Goal: Task Accomplishment & Management: Complete application form

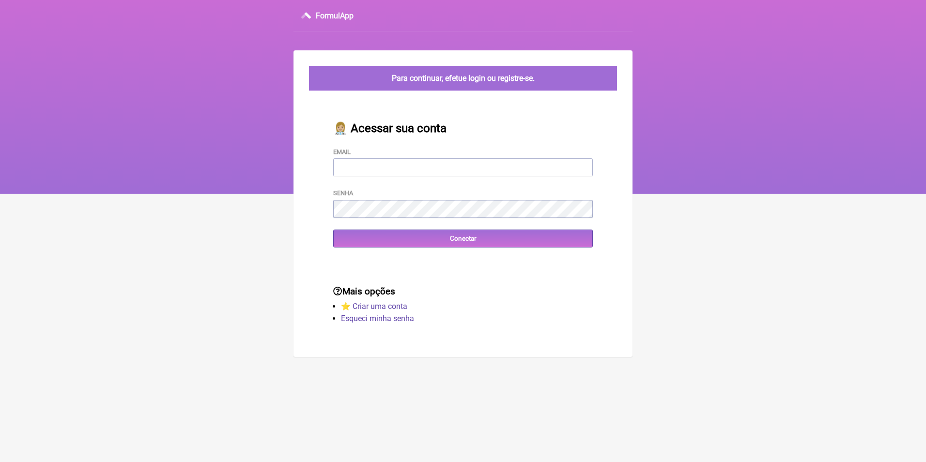
click at [363, 173] on input "Email" at bounding box center [463, 167] width 260 height 18
type input "[EMAIL_ADDRESS][DOMAIN_NAME]"
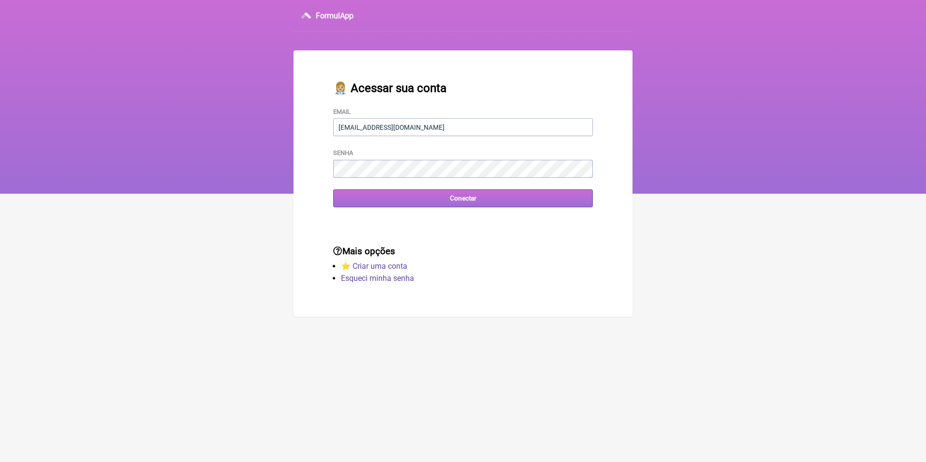
click at [464, 196] on input "Conectar" at bounding box center [463, 198] width 260 height 18
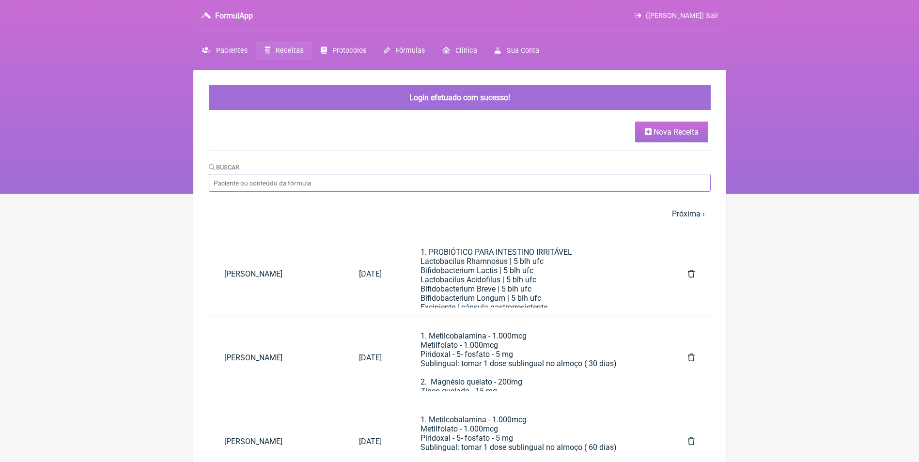
click at [349, 184] on input "Buscar" at bounding box center [460, 183] width 502 height 18
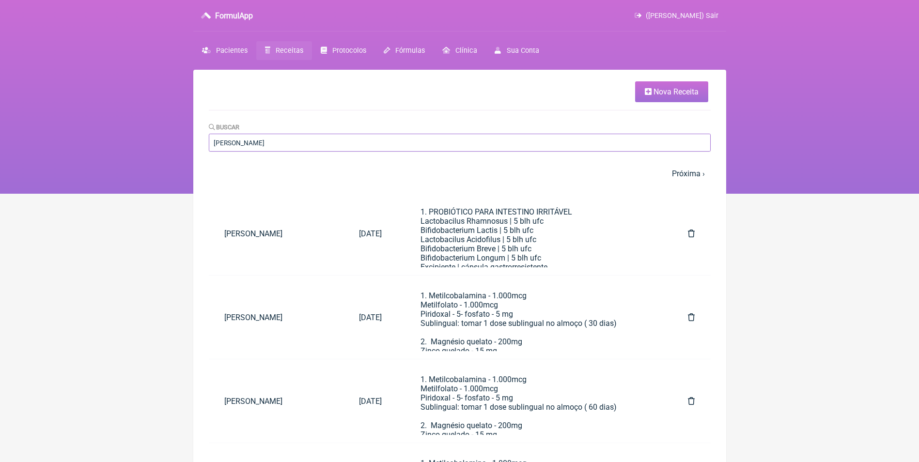
type input "maria is"
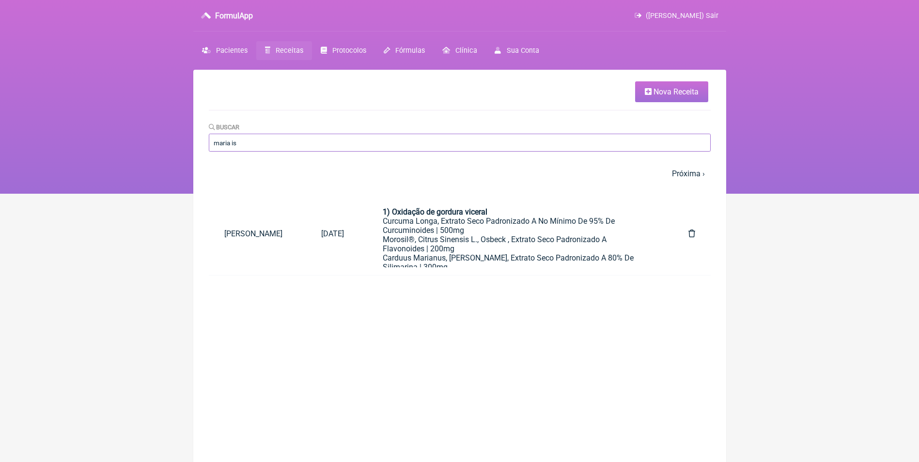
drag, startPoint x: 261, startPoint y: 143, endPoint x: 206, endPoint y: 144, distance: 54.3
click at [207, 144] on main "Nova Receita Buscar maria is 1 2 3 4 5 … Próxima › Última » Paciente Data Formu…" at bounding box center [459, 301] width 533 height 462
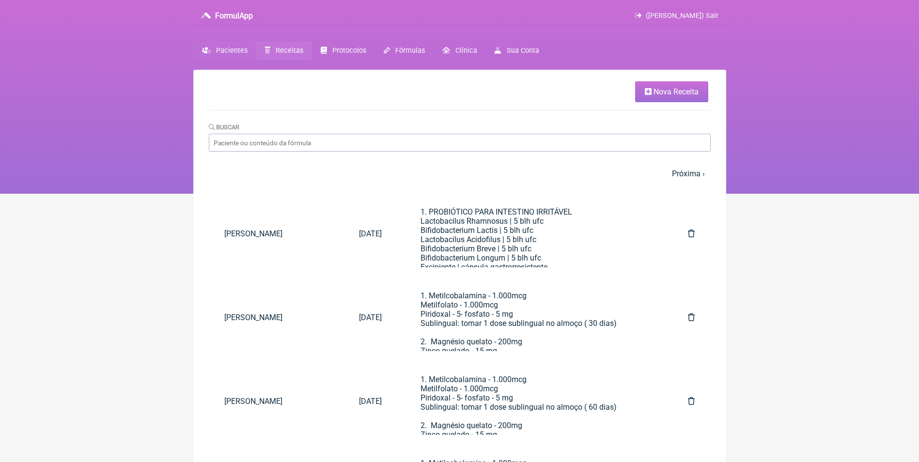
click at [228, 46] on span "Pacientes" at bounding box center [231, 50] width 31 height 8
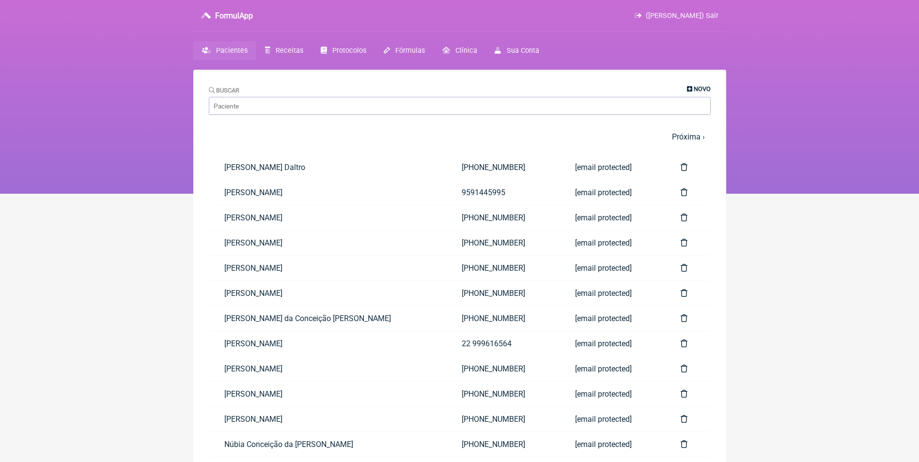
click at [695, 90] on span "Novo" at bounding box center [702, 88] width 17 height 7
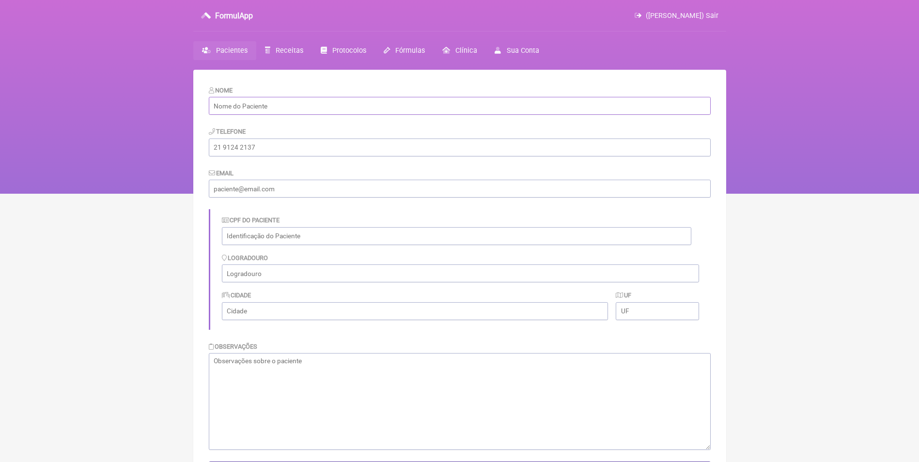
click at [442, 110] on input "text" at bounding box center [460, 106] width 502 height 18
paste input "Maria Isabel de Albuquerque Teixeira"
type input "Maria Isabel de Albuquerque Teixeira"
click at [216, 143] on input "tel" at bounding box center [460, 148] width 502 height 18
paste input "(21) 97032-9816"
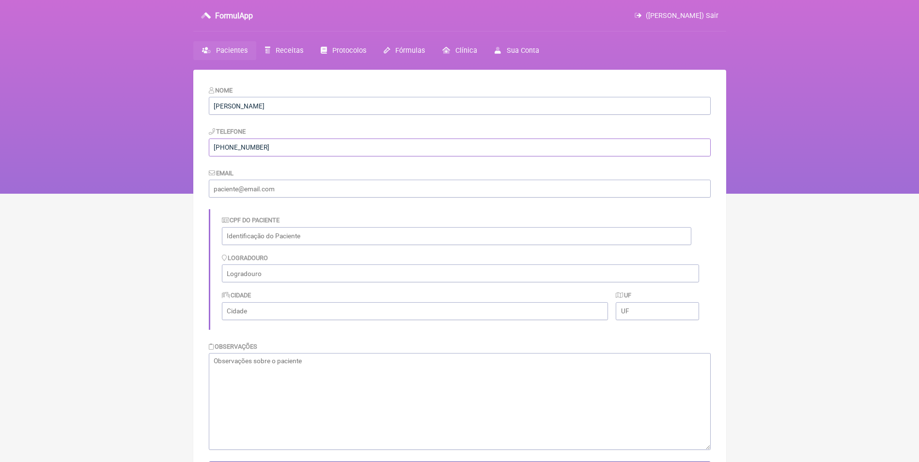
type input "(21) 97032-9816"
click at [271, 189] on input "email" at bounding box center [460, 189] width 502 height 18
paste input "m.isabelalbu@gmail.com"
type input "m.isabelalbu@gmail.com"
click at [272, 385] on textarea at bounding box center [460, 401] width 502 height 97
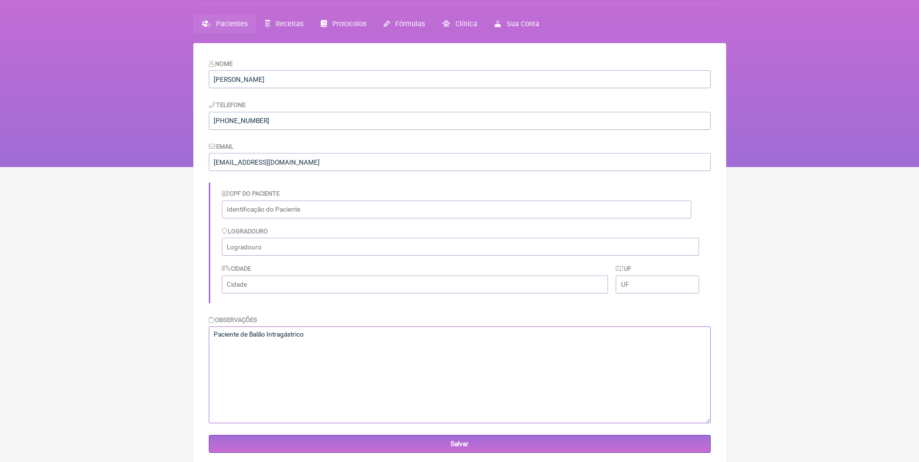
scroll to position [70, 0]
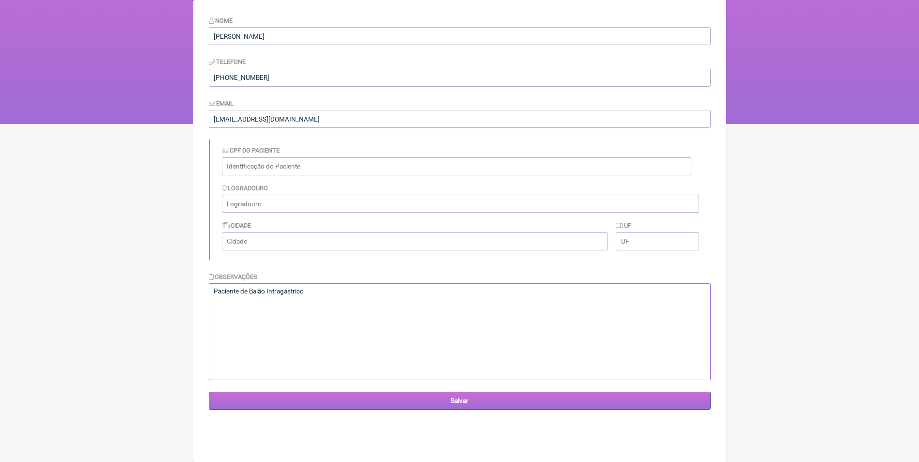
type textarea "Paciente de Balão Intragástrico"
click at [459, 398] on input "Salvar" at bounding box center [460, 401] width 502 height 18
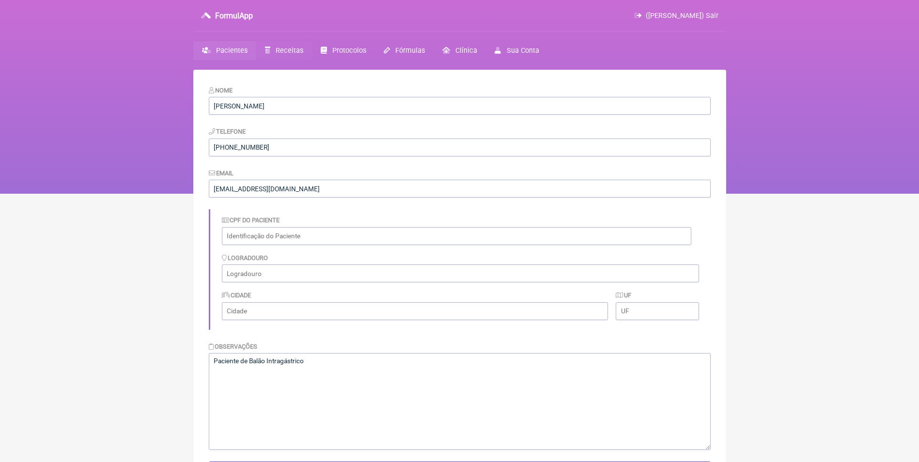
click at [286, 48] on span "Receitas" at bounding box center [290, 50] width 28 height 8
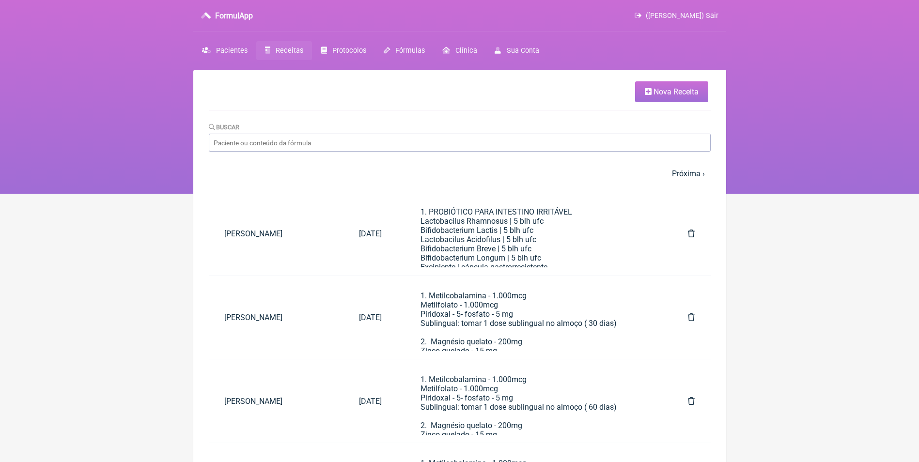
click at [669, 90] on span "Nova Receita" at bounding box center [675, 91] width 45 height 9
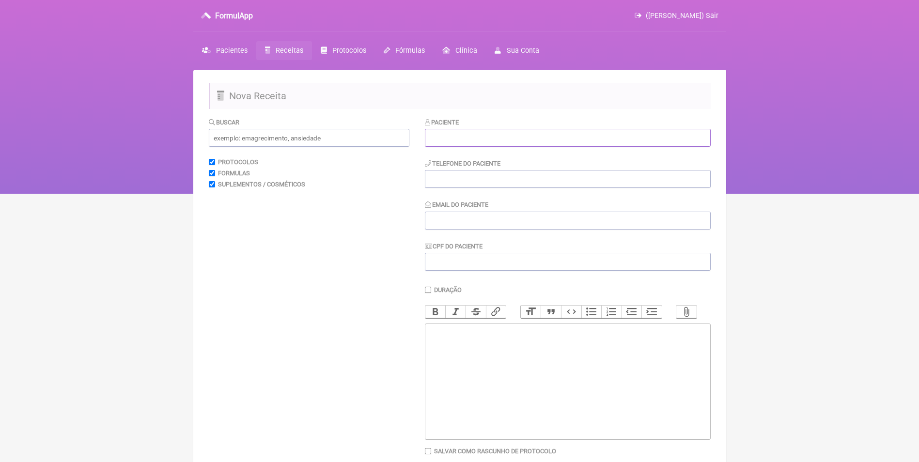
click at [515, 134] on input "text" at bounding box center [568, 138] width 286 height 18
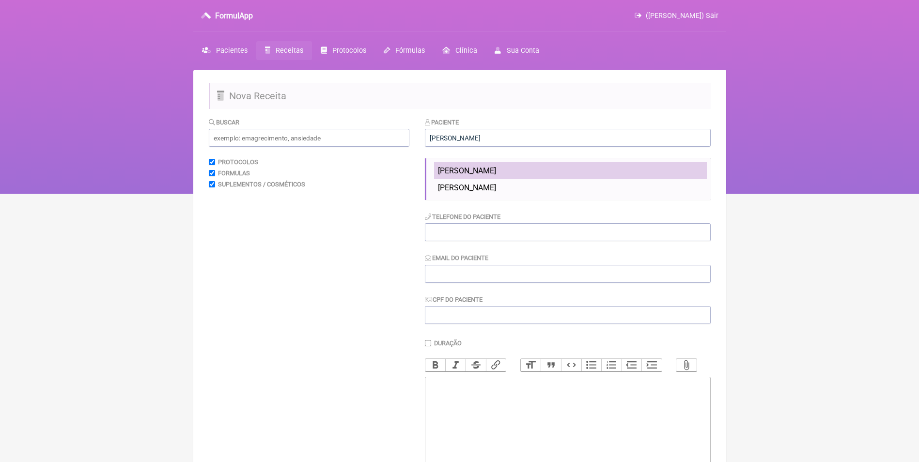
click at [487, 170] on span "Maria Isabel de Albuquerque Teixeira" at bounding box center [467, 170] width 58 height 9
type input "Maria Isabel de Albuquerque Teixeira"
type input "[PHONE_NUMBER]"
type input "[EMAIL_ADDRESS][DOMAIN_NAME]"
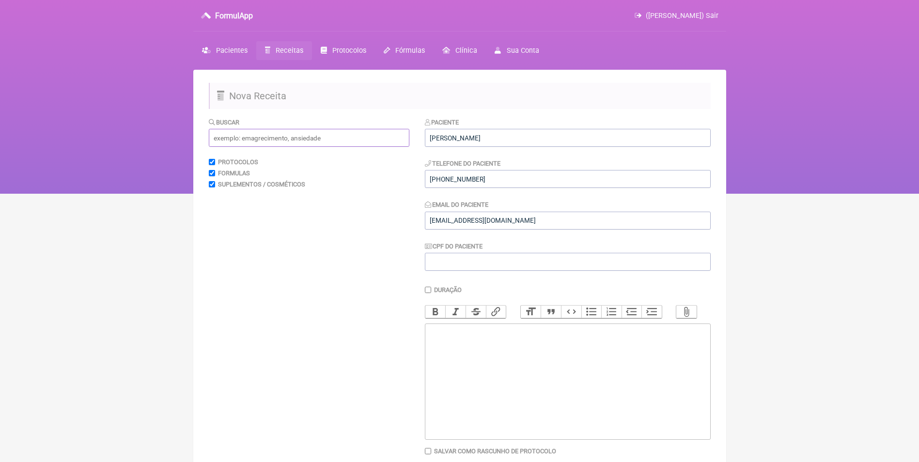
click at [320, 143] on input "text" at bounding box center [309, 138] width 201 height 18
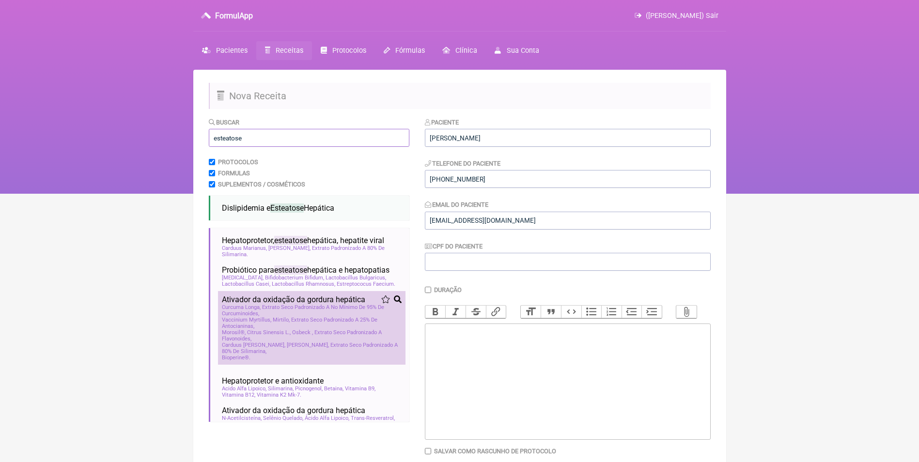
type input "esteatose"
click at [256, 317] on span "Curcuma Longa, Extrato Seco Padronizado A No Mínimo De 95% De Curcuminoides" at bounding box center [312, 310] width 180 height 13
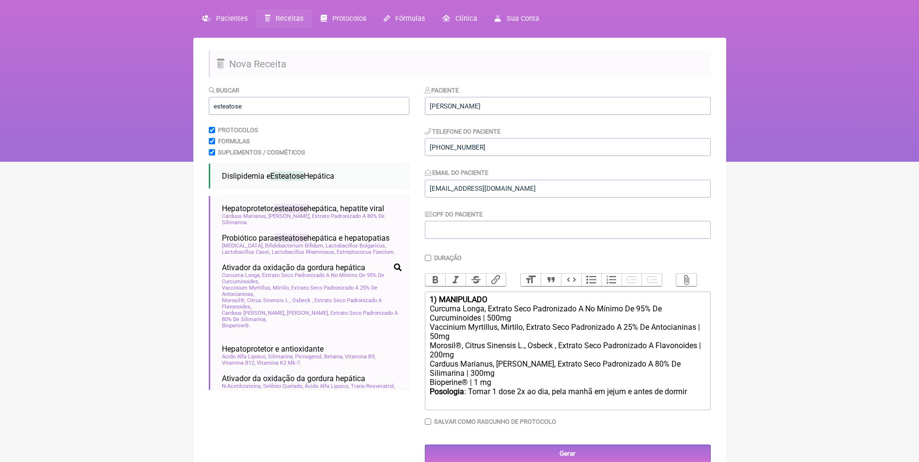
scroll to position [48, 0]
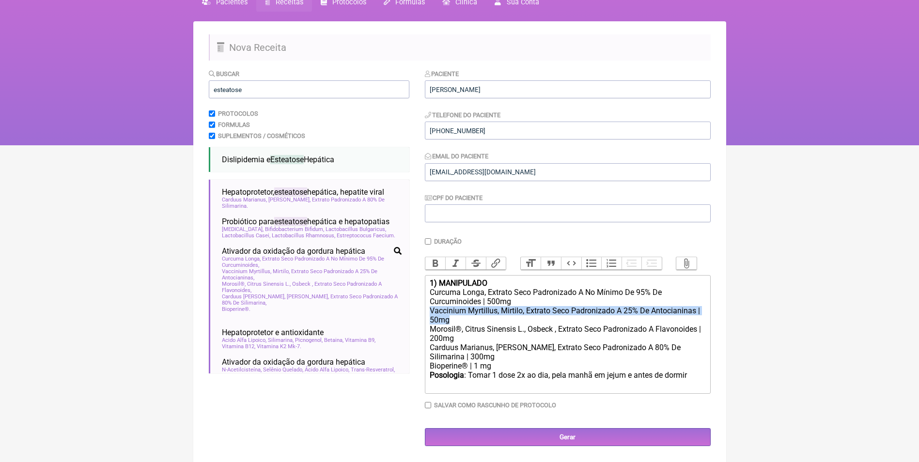
drag, startPoint x: 429, startPoint y: 321, endPoint x: 474, endPoint y: 325, distance: 44.8
click at [474, 325] on trix-editor "1) MANIPULADO Curcuma Longa, Extrato Seco Padronizado A No Mínimo De 95% De Cur…" at bounding box center [568, 334] width 286 height 119
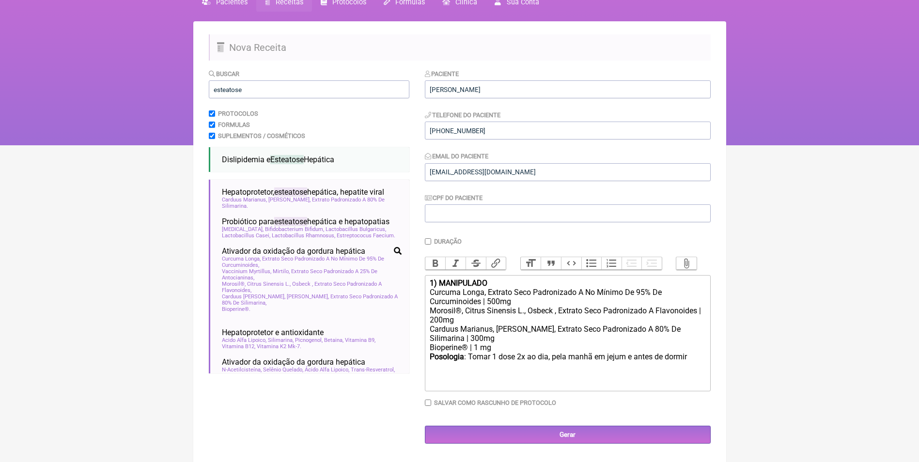
click at [690, 363] on div "Posologia : Tomar 1 dose 2x ao dia, pela manhã em jejum e antes de dormir ㅤ" at bounding box center [567, 361] width 275 height 19
type trix-editor "<div><strong>1) MANIPULADO</strong></div><div>Curcuma Longa, Extrato Seco Padro…"
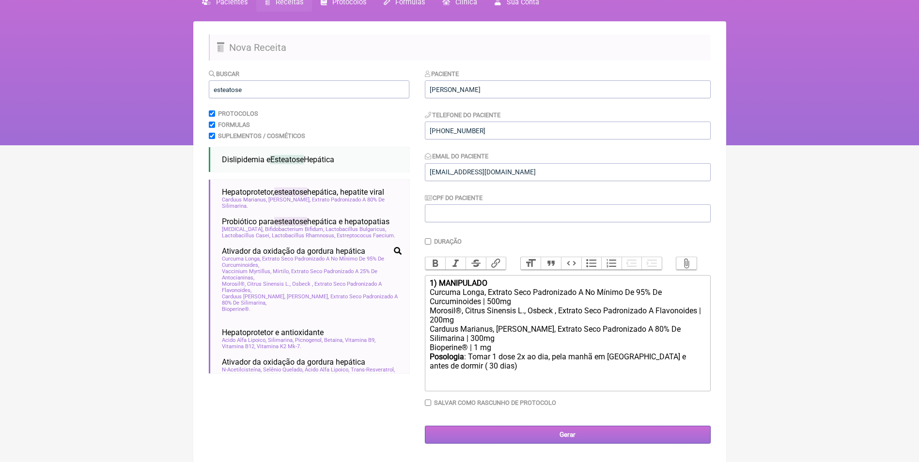
click at [593, 443] on input "Gerar" at bounding box center [568, 435] width 286 height 18
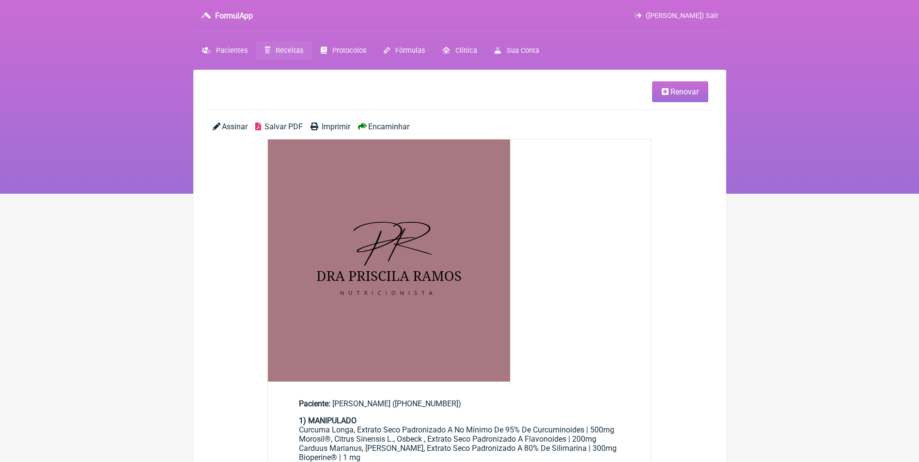
click at [394, 128] on span "Encaminhar" at bounding box center [388, 126] width 41 height 9
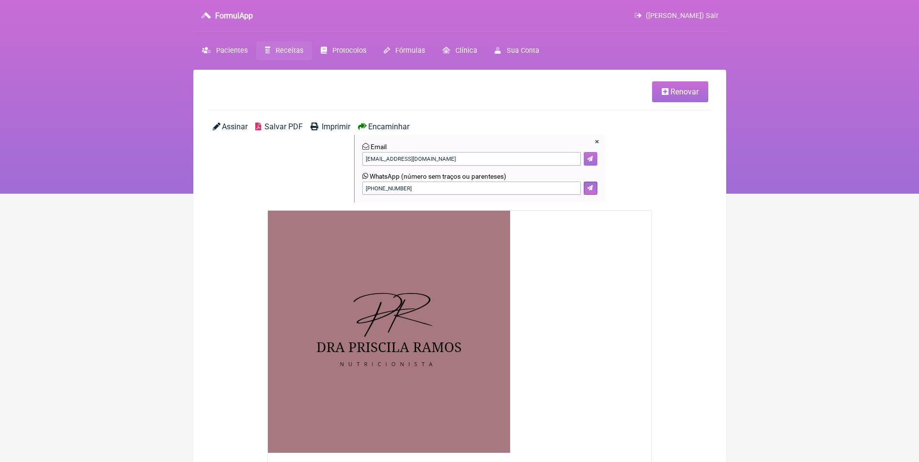
click at [594, 156] on button at bounding box center [591, 159] width 14 height 14
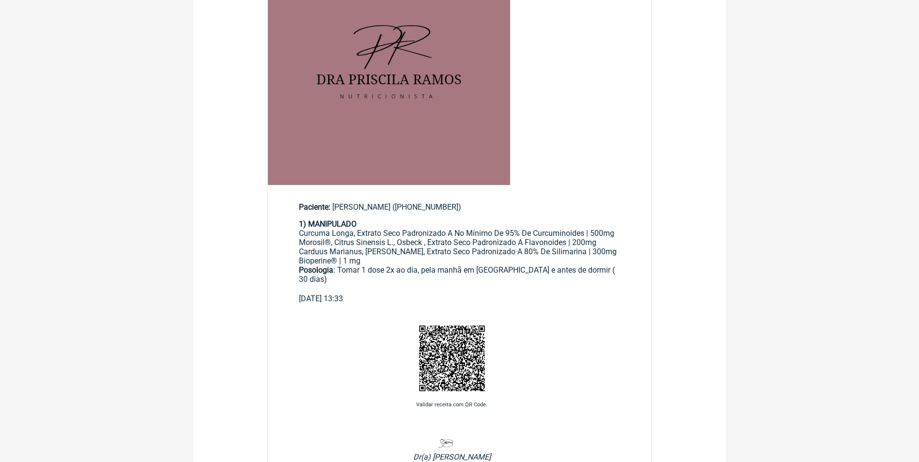
scroll to position [291, 0]
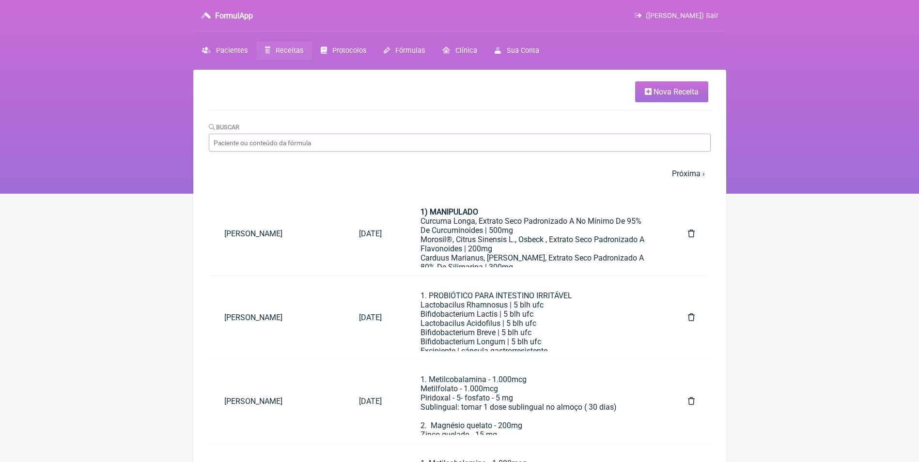
click at [651, 92] on link "Nova Receita" at bounding box center [671, 91] width 73 height 21
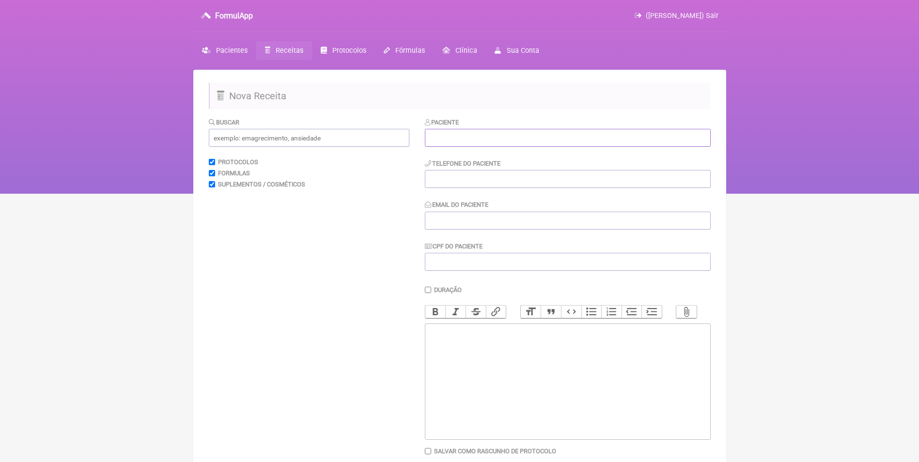
click at [470, 131] on input "text" at bounding box center [568, 138] width 286 height 18
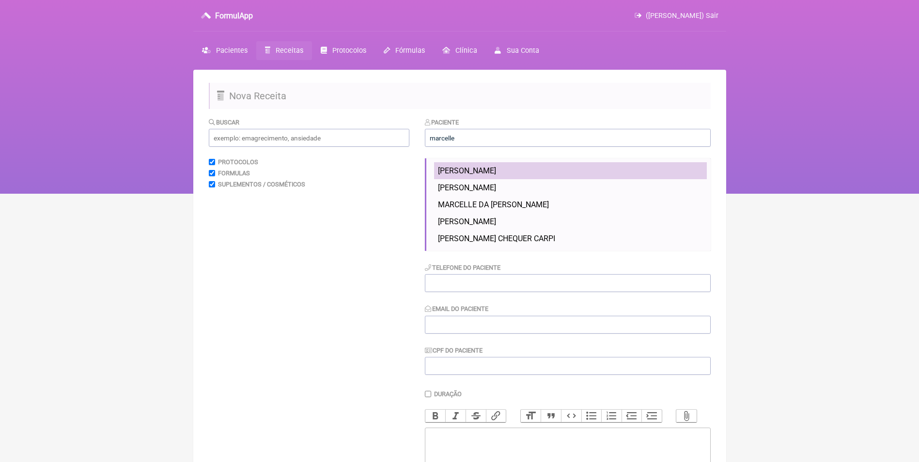
click at [485, 170] on span "Marcelle Dutra Falco" at bounding box center [467, 170] width 58 height 9
type input "Marcelle Dutra Falco"
type input "(21) 99310-3082"
type input "marcellepffalco@gmail.com"
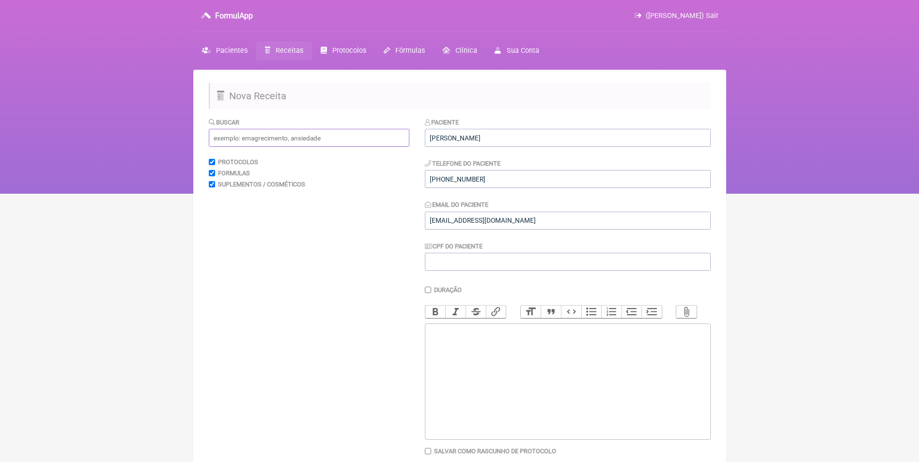
click at [373, 139] on input "text" at bounding box center [309, 138] width 201 height 18
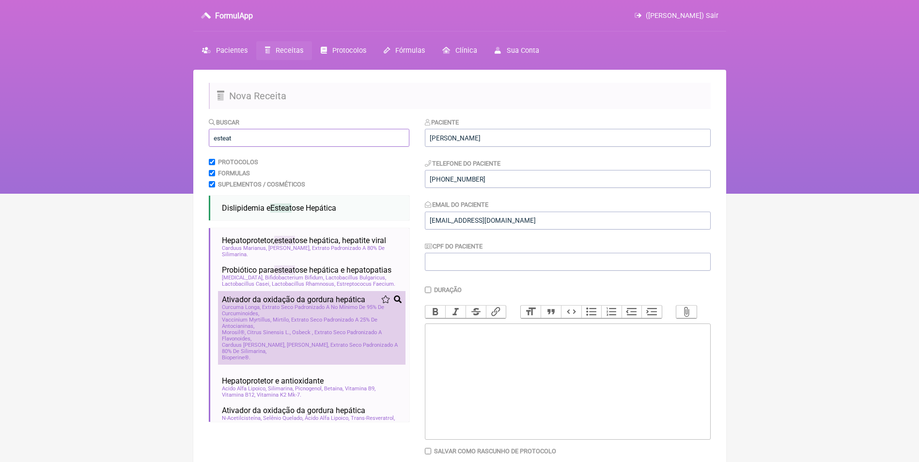
type input "esteat"
click at [266, 342] on span "Morosil®, Citrus Sinensis L., Osbeck , Extrato Seco Padronizado A Flavonoides" at bounding box center [312, 335] width 180 height 13
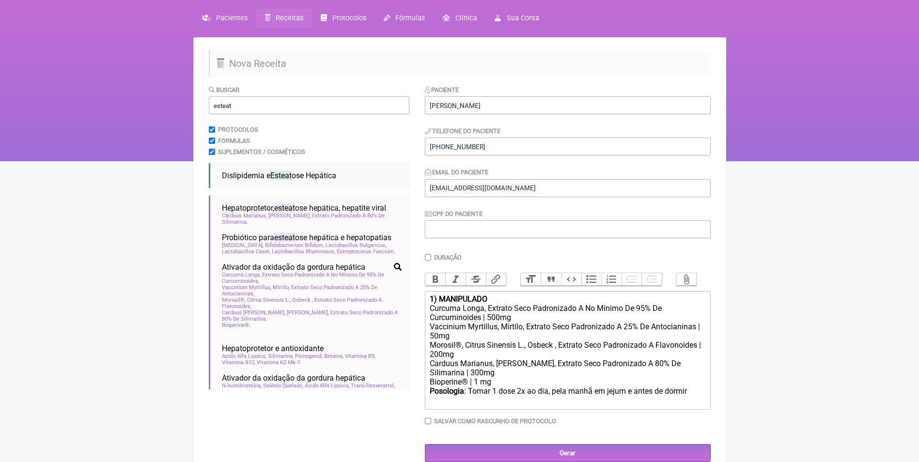
scroll to position [70, 0]
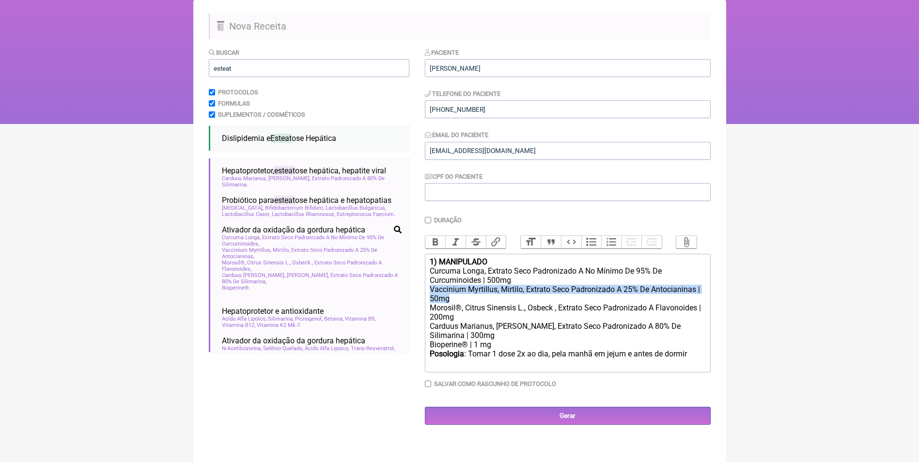
drag, startPoint x: 430, startPoint y: 299, endPoint x: 463, endPoint y: 302, distance: 33.1
click at [463, 302] on div "Vaccinium Myrtillus, Mirtilo, Extrato Seco Padronizado A 25% De Antocianinas | …" at bounding box center [567, 294] width 275 height 18
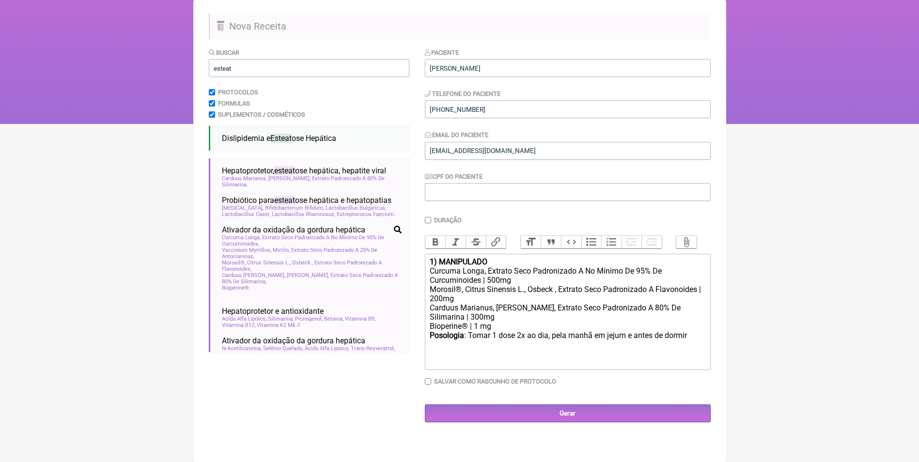
click at [694, 340] on div "Posologia : Tomar 1 dose 2x ao dia, pela manhã em jejum e antes de dormir ㅤ" at bounding box center [567, 340] width 275 height 19
click at [429, 354] on trix-editor "1) MANIPULADO Curcuma Longa, Extrato Seco Padronizado A No Mínimo De 95% De Cur…" at bounding box center [568, 312] width 286 height 116
click at [449, 352] on div "Posologia : Tomar 1 dose 2x ao dia, pela manhã em jejum e antes de dormir -30 d…" at bounding box center [567, 345] width 275 height 28
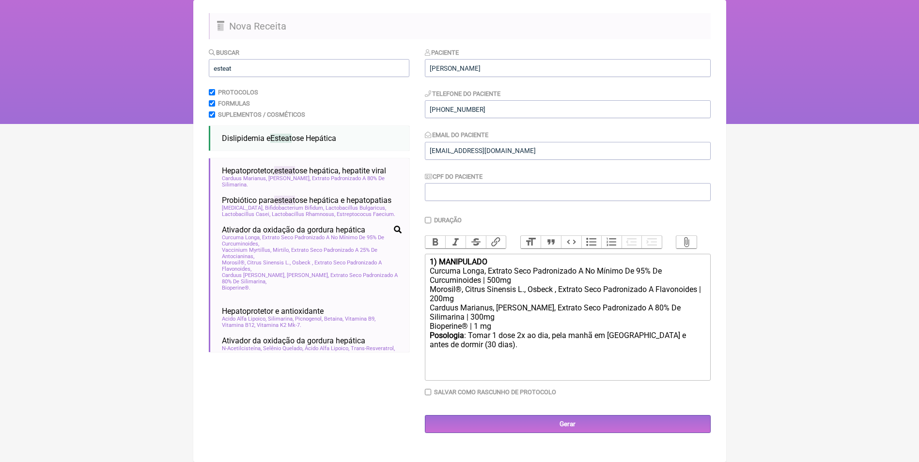
type trix-editor "<div><strong>1) MANIPULADO</strong></div><div>Curcuma Longa, Extrato Seco Padro…"
drag, startPoint x: 258, startPoint y: 69, endPoint x: 206, endPoint y: 70, distance: 51.8
click at [206, 70] on main "Nova Receita Buscar esteat Protocolos Formulas Suplementos / Cosméticos Dislipi…" at bounding box center [459, 231] width 533 height 462
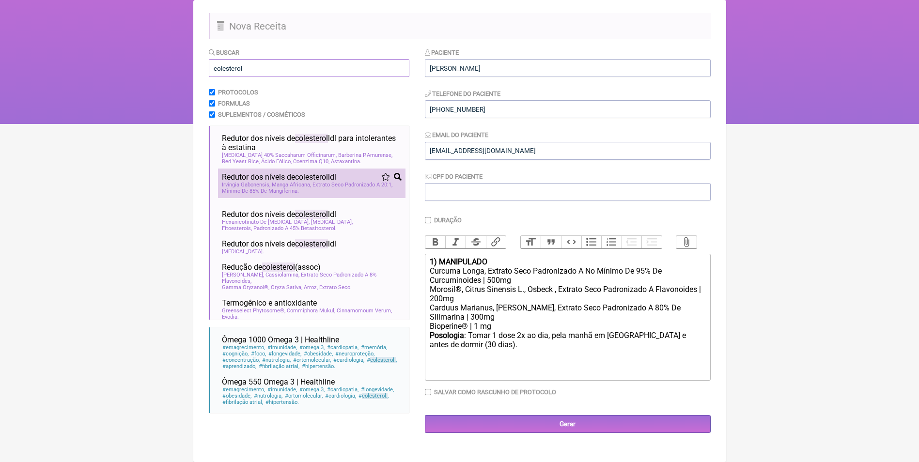
type input "colesterol"
click at [292, 180] on span "Redutor dos níveis de colesterol ldl" at bounding box center [279, 176] width 114 height 9
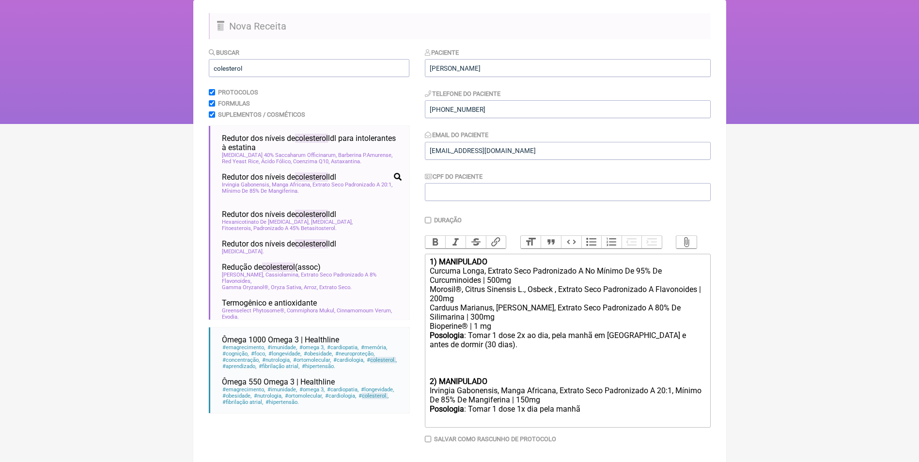
click at [427, 389] on trix-editor "1) MANIPULADO Curcuma Longa, Extrato Seco Padronizado A No Mínimo De 95% De Cur…" at bounding box center [568, 341] width 286 height 174
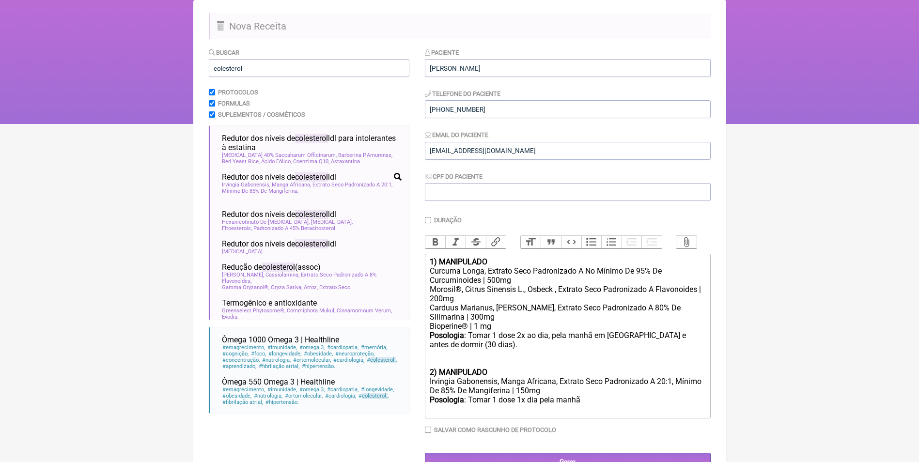
click at [590, 409] on div "Posologia : Tomar 1 dose 1x dia pela manhã ㅤ" at bounding box center [567, 404] width 275 height 19
type trix-editor "<div><strong>1) MANIPULADO</strong></div><div>Curcuma Longa, Extrato Seco Padro…"
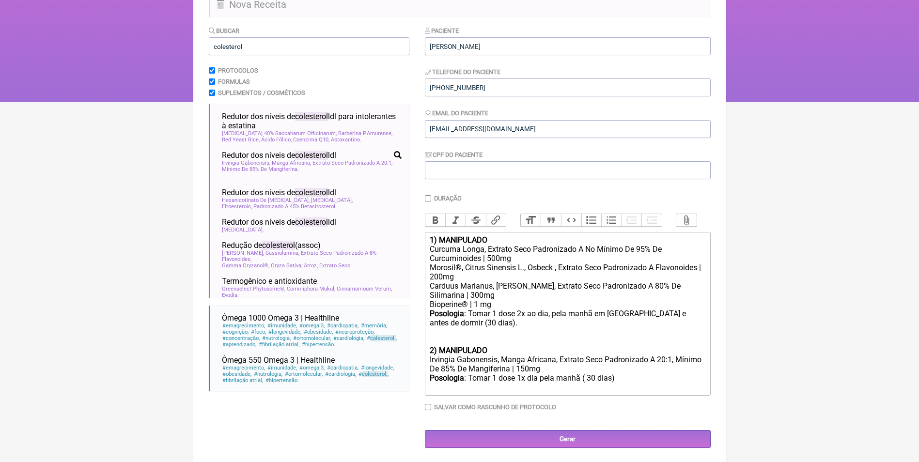
scroll to position [100, 0]
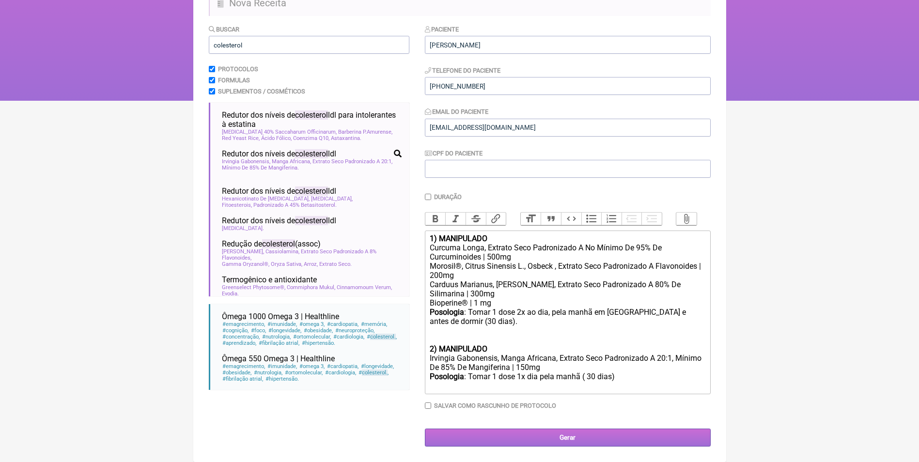
click at [574, 439] on input "Gerar" at bounding box center [568, 438] width 286 height 18
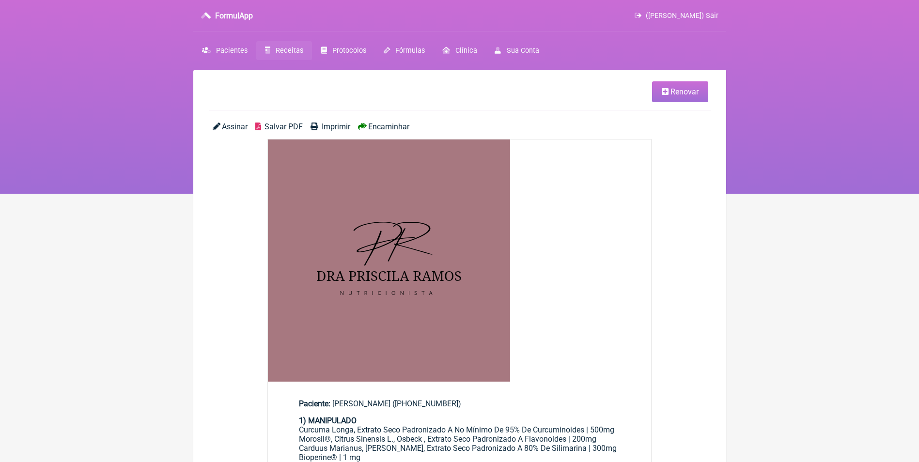
click at [388, 125] on span "Encaminhar" at bounding box center [388, 126] width 41 height 9
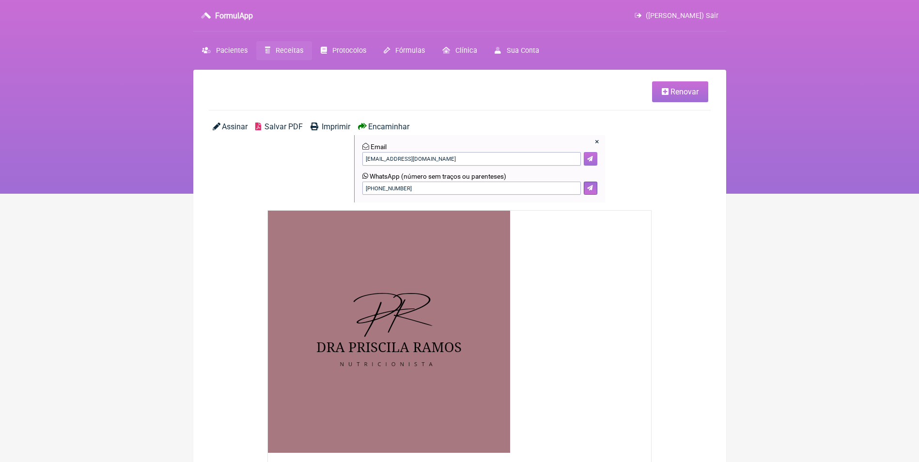
click at [590, 159] on icon at bounding box center [590, 159] width 6 height 6
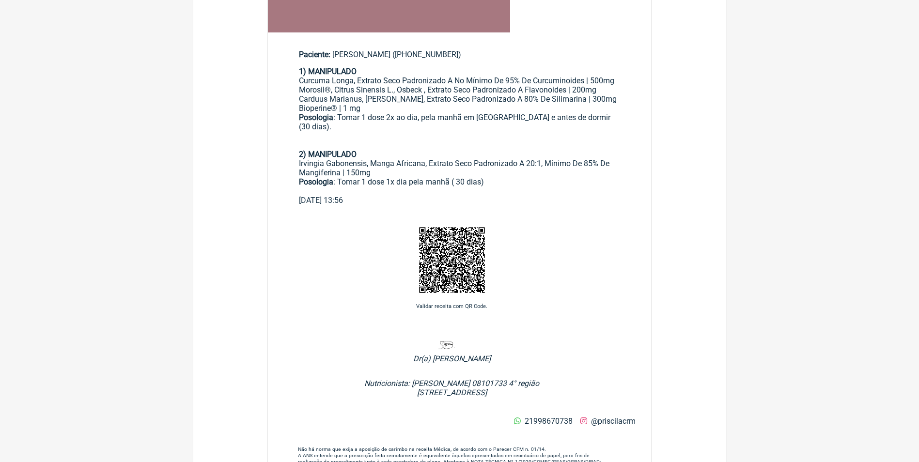
scroll to position [476, 0]
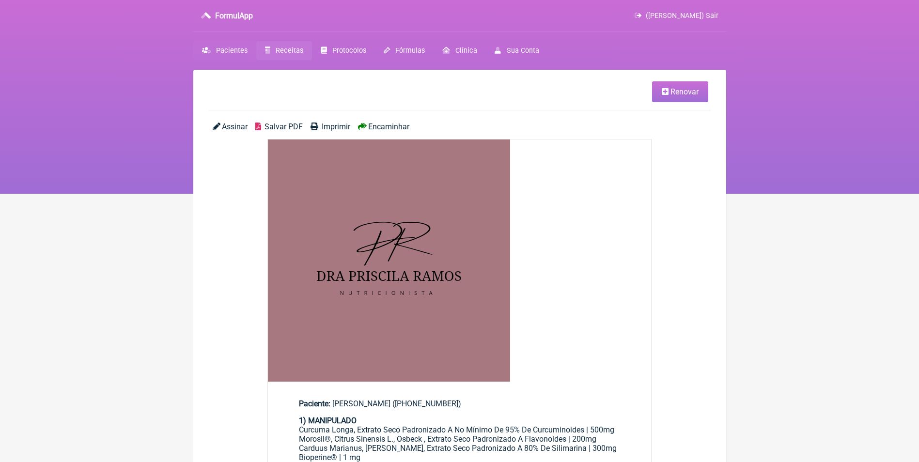
click at [230, 48] on span "Pacientes" at bounding box center [231, 50] width 31 height 8
